Goal: Transaction & Acquisition: Purchase product/service

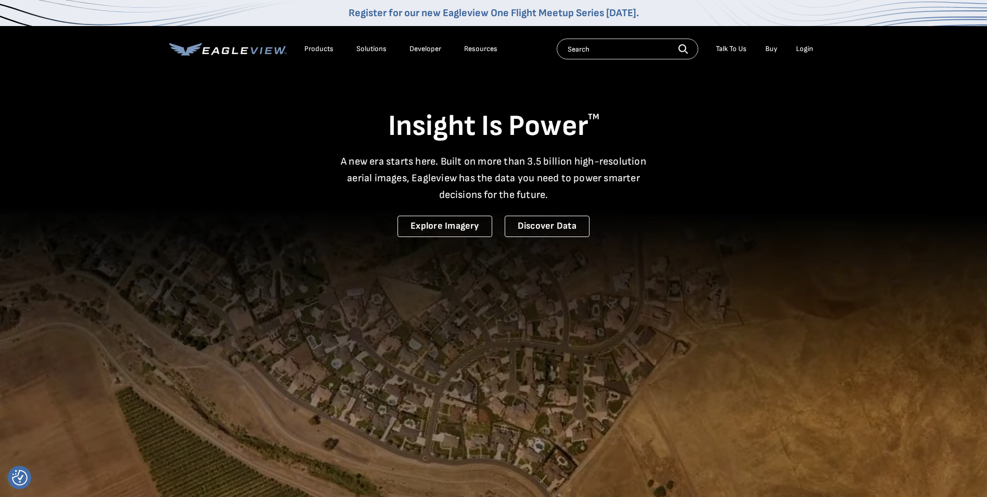
click at [808, 50] on div "Login" at bounding box center [804, 48] width 17 height 9
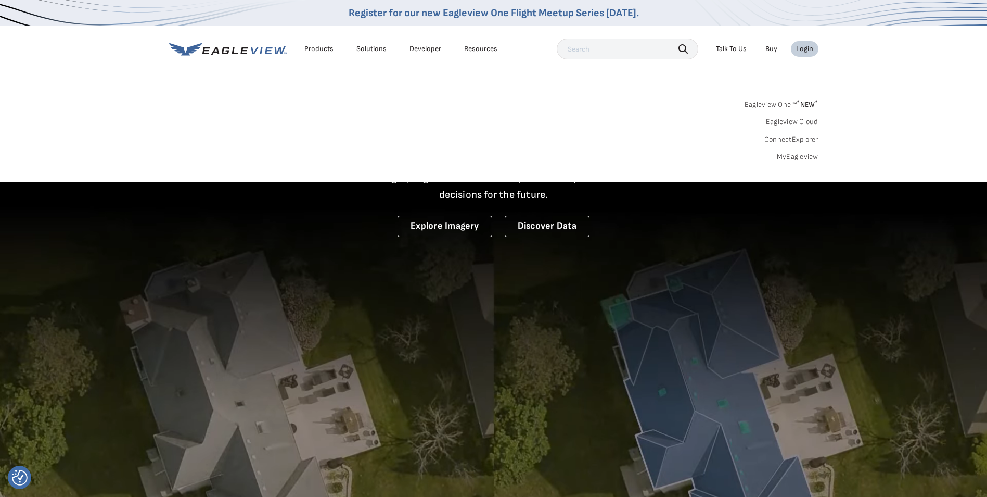
click at [808, 156] on link "MyEagleview" at bounding box center [798, 156] width 42 height 9
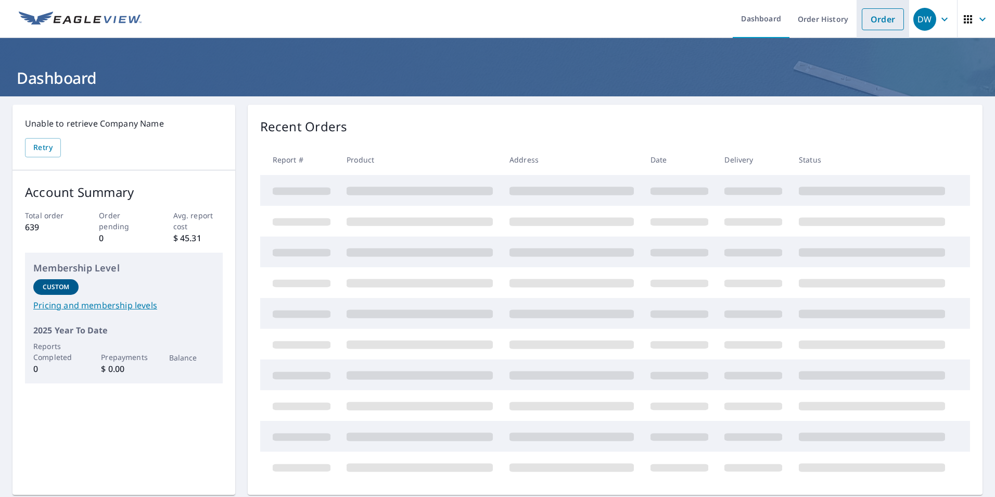
click at [869, 20] on link "Order" at bounding box center [883, 19] width 42 height 22
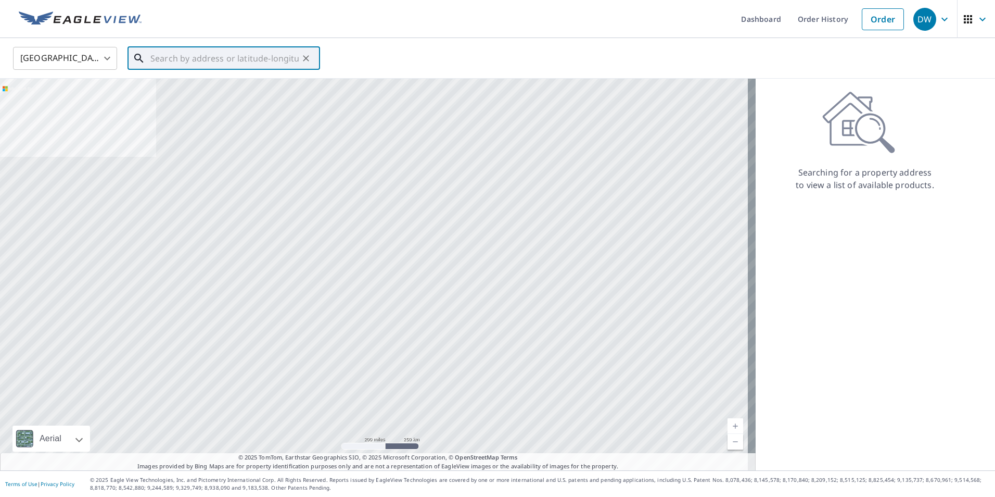
click at [257, 58] on input "text" at bounding box center [224, 58] width 148 height 29
click at [170, 53] on input "text" at bounding box center [224, 58] width 148 height 29
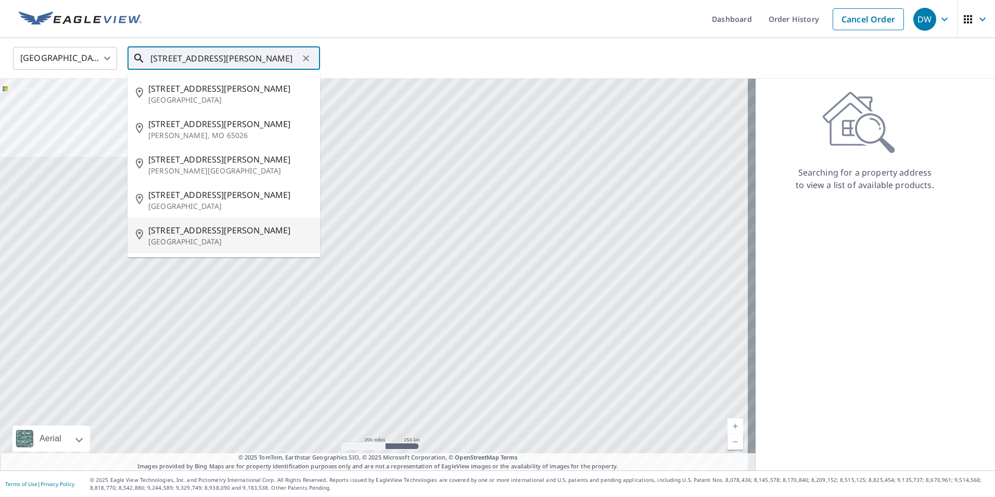
click at [187, 224] on span "[STREET_ADDRESS][PERSON_NAME]" at bounding box center [229, 230] width 163 height 12
type input "[STREET_ADDRESS][PERSON_NAME]"
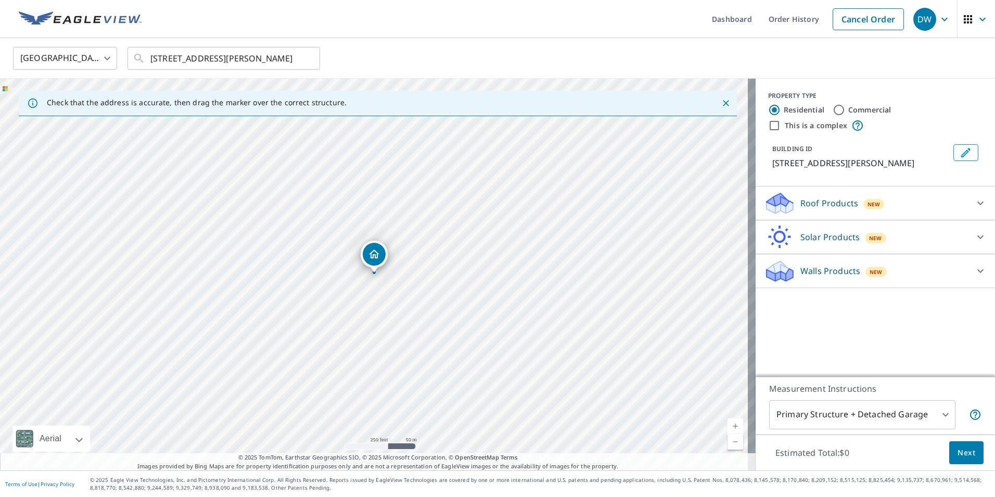
click at [815, 209] on p "Roof Products" at bounding box center [829, 203] width 58 height 12
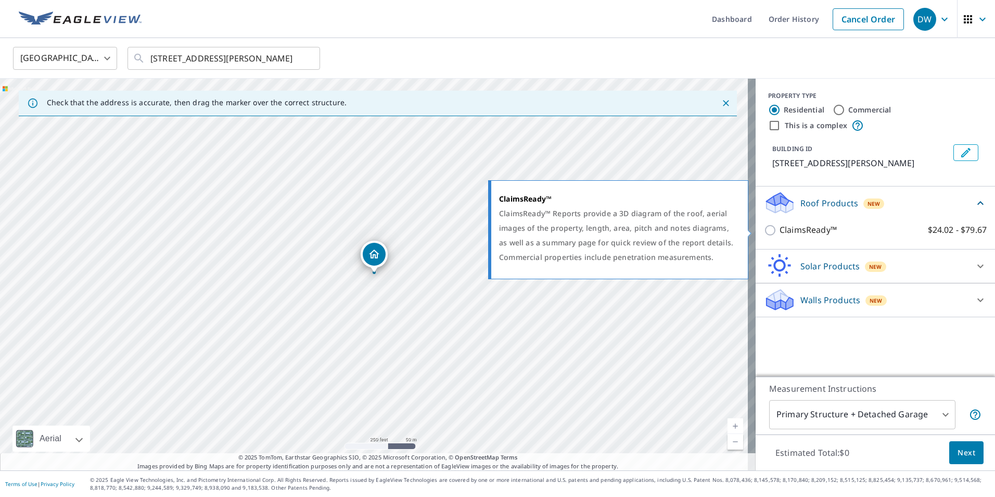
click at [765, 225] on input "ClaimsReady™ $24.02 - $79.67" at bounding box center [772, 230] width 16 height 12
checkbox input "true"
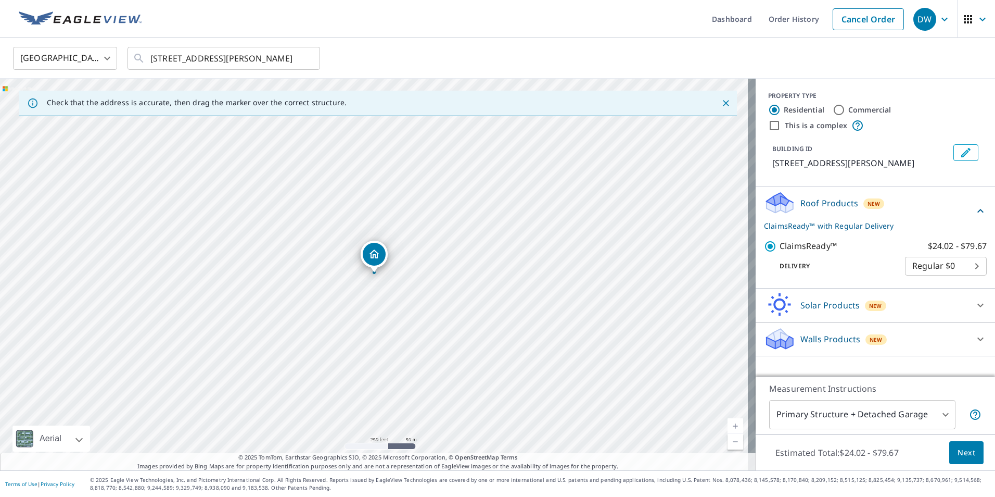
click at [958, 455] on span "Next" at bounding box center [967, 452] width 18 height 13
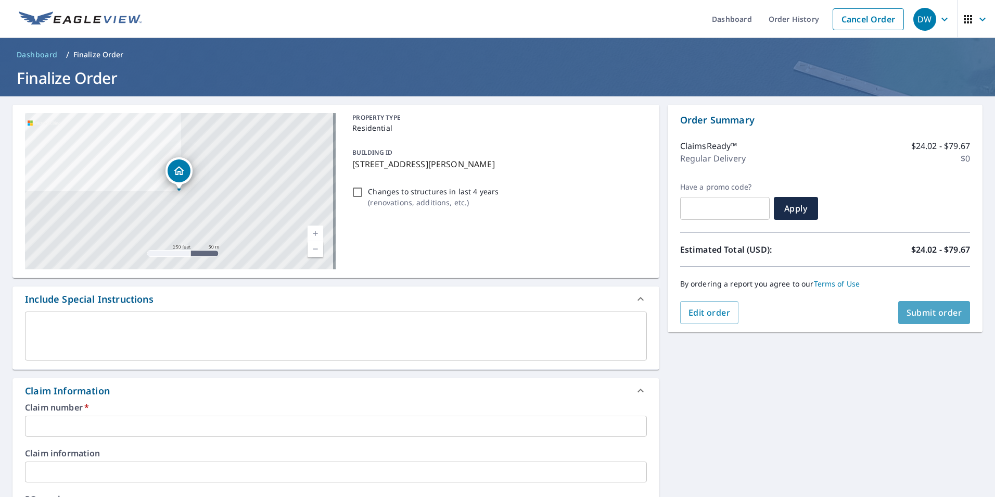
click at [926, 306] on button "Submit order" at bounding box center [934, 312] width 72 height 23
click at [338, 429] on input "text" at bounding box center [336, 425] width 622 height 21
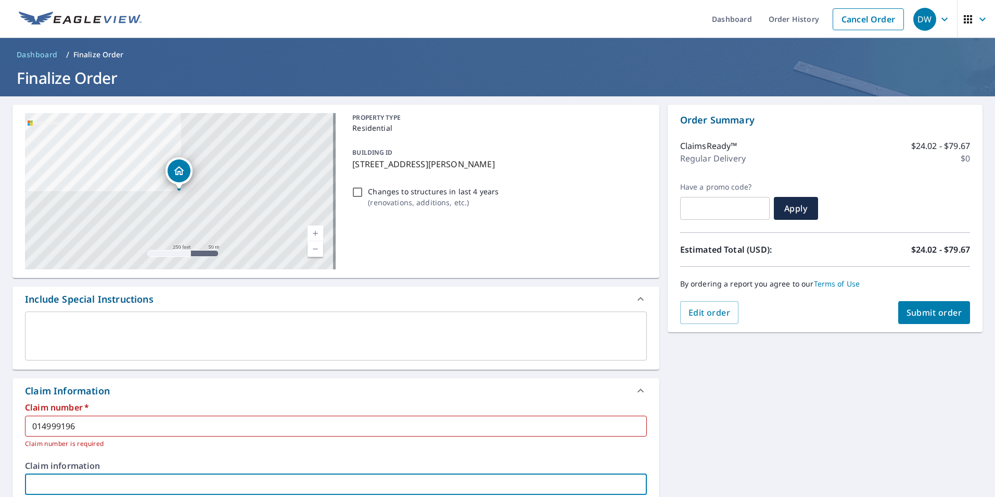
click at [66, 484] on input "text" at bounding box center [336, 484] width 622 height 21
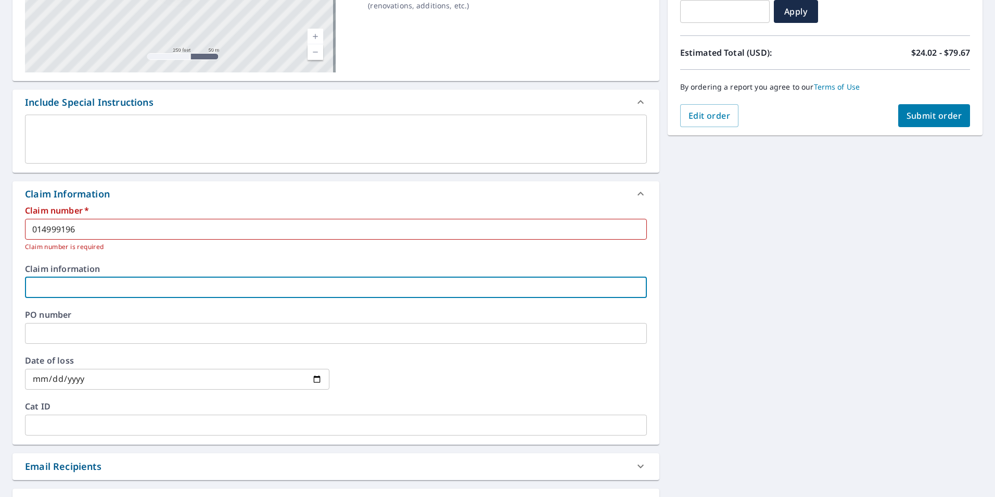
scroll to position [53, 0]
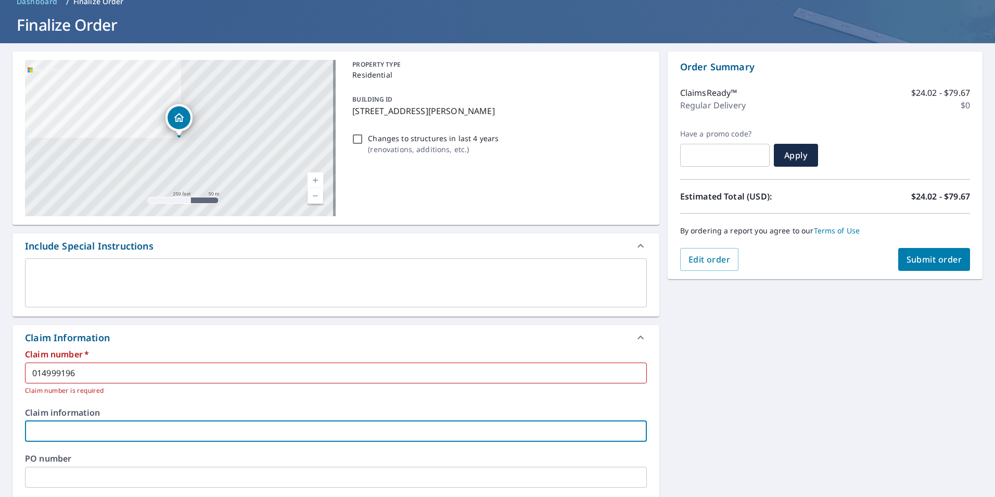
click at [912, 261] on span "Submit order" at bounding box center [935, 258] width 56 height 11
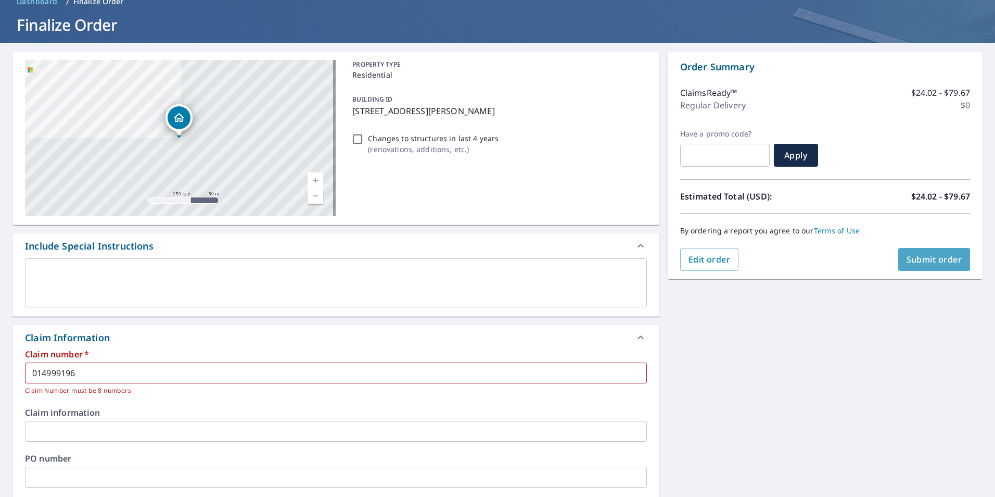
click at [914, 258] on span "Submit order" at bounding box center [935, 258] width 56 height 11
drag, startPoint x: 24, startPoint y: 378, endPoint x: -2, endPoint y: 377, distance: 26.5
click at [0, 377] on html "DW DW Dashboard Order History Cancel Order DW Dashboard / Finalize Order Finali…" at bounding box center [497, 248] width 995 height 497
type input "04999196"
click at [923, 266] on button "Submit order" at bounding box center [934, 259] width 72 height 23
